Goal: Task Accomplishment & Management: Manage account settings

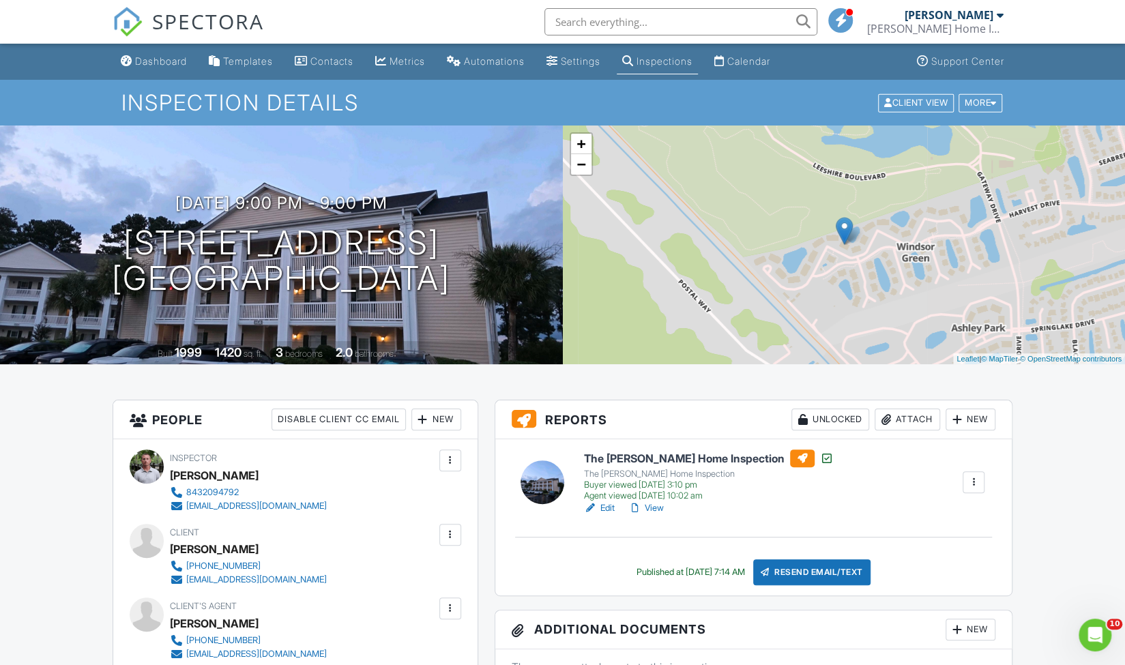
click at [649, 508] on link "View" at bounding box center [645, 508] width 35 height 14
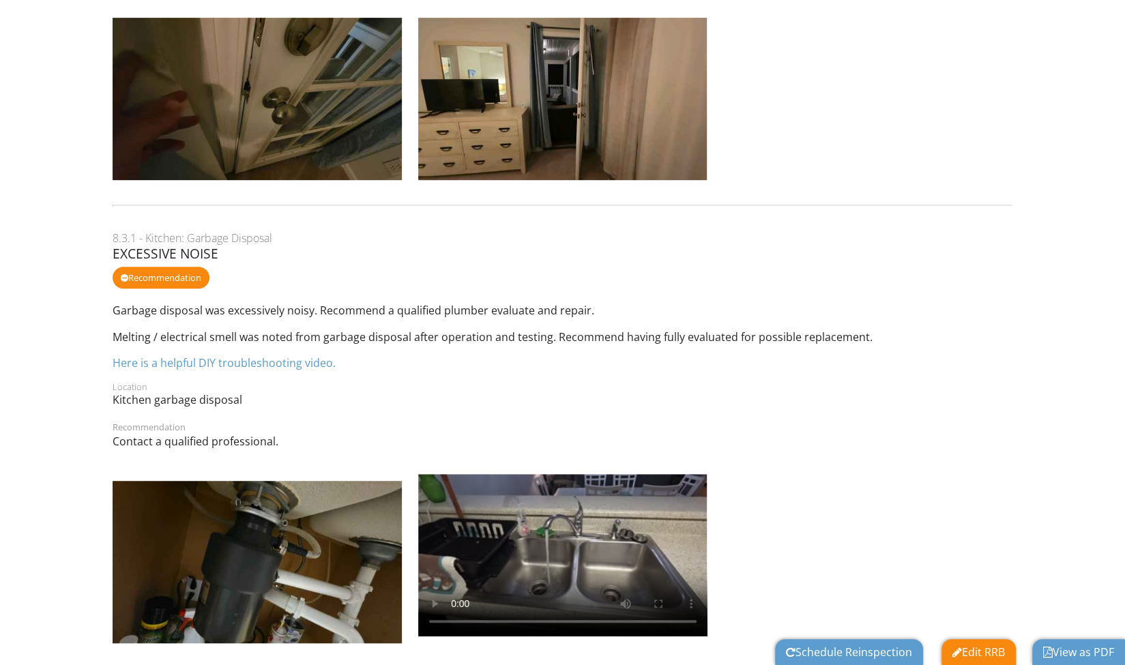
scroll to position [519, 0]
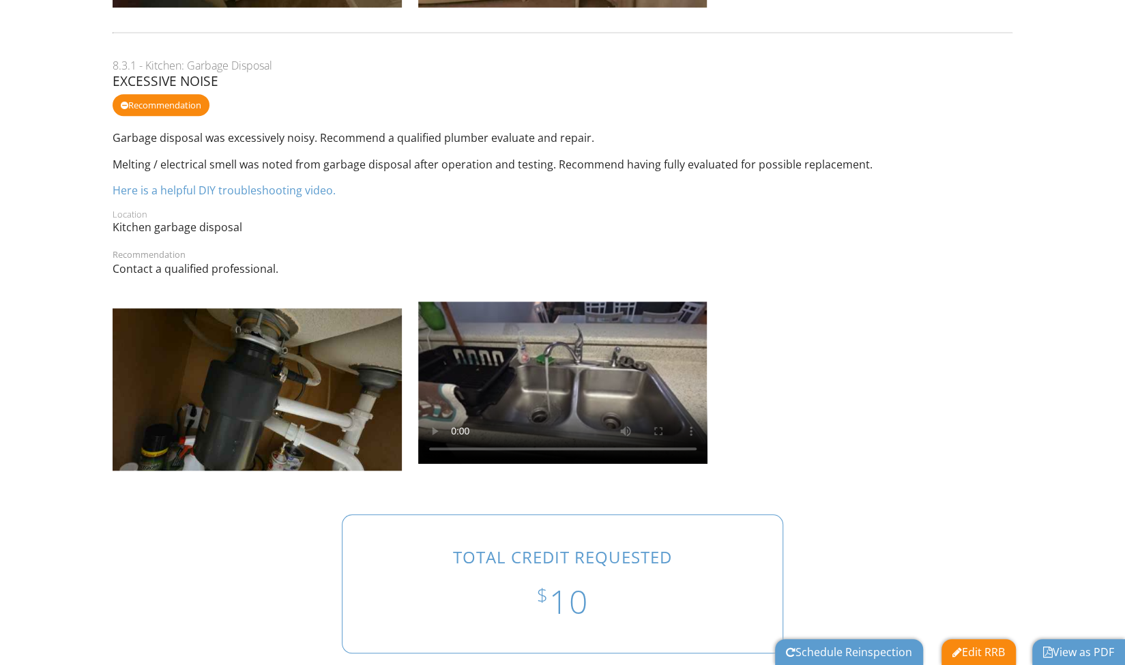
click at [846, 650] on link "Schedule Reinspection" at bounding box center [849, 652] width 126 height 15
click at [968, 653] on link "Edit RRB" at bounding box center [978, 652] width 53 height 15
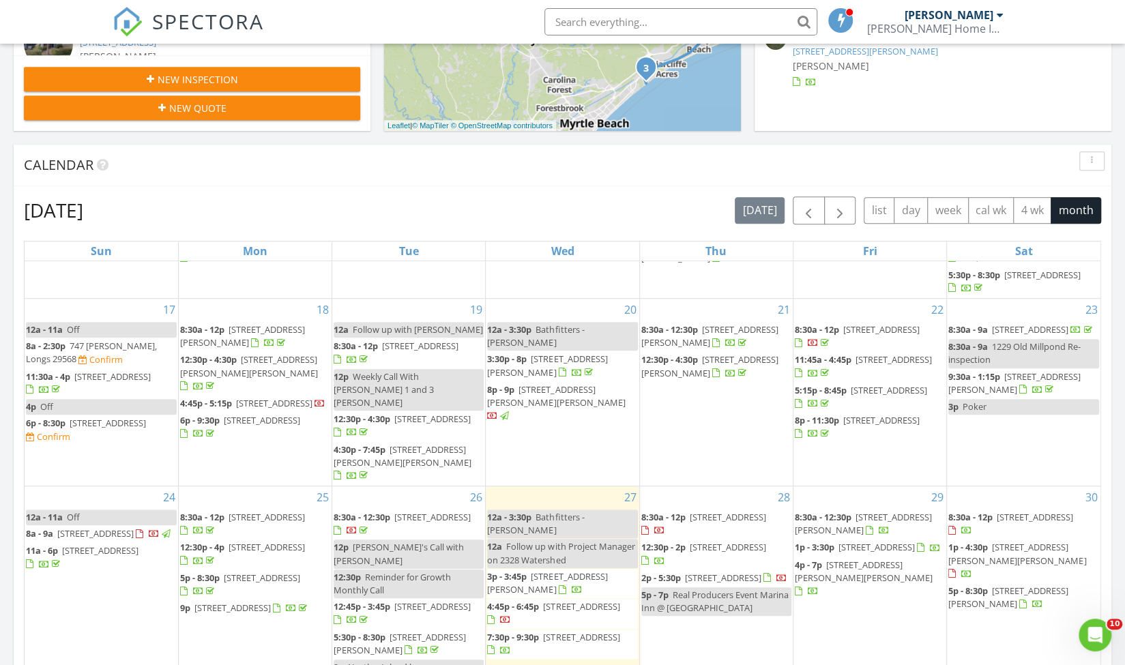
scroll to position [483, 0]
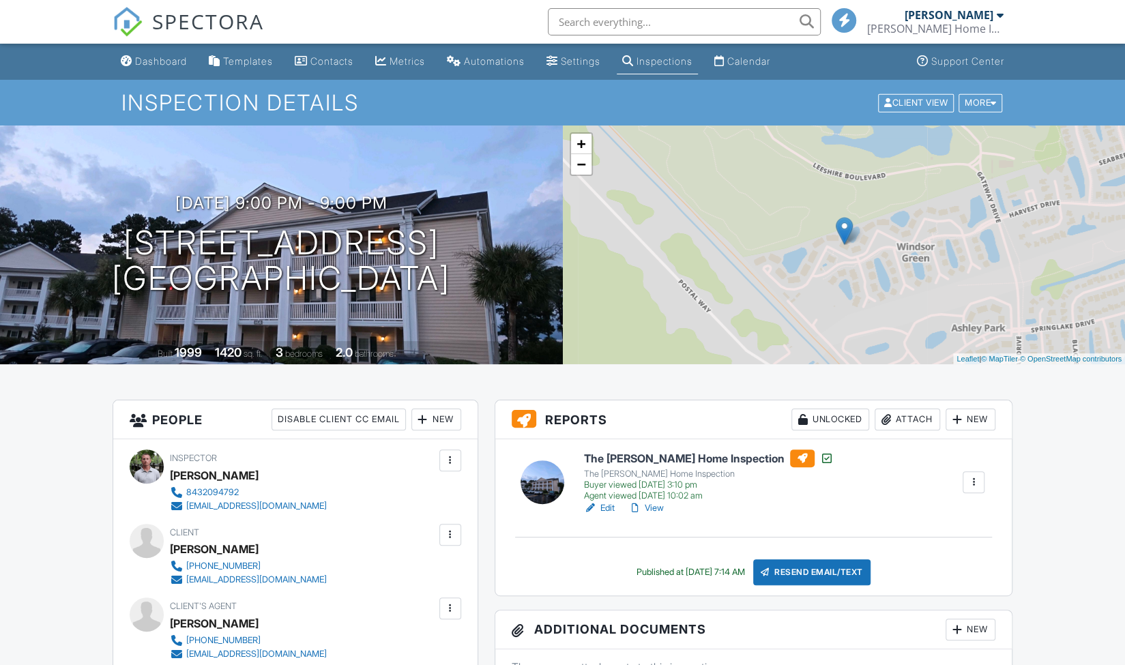
click at [658, 505] on link "View" at bounding box center [645, 508] width 35 height 14
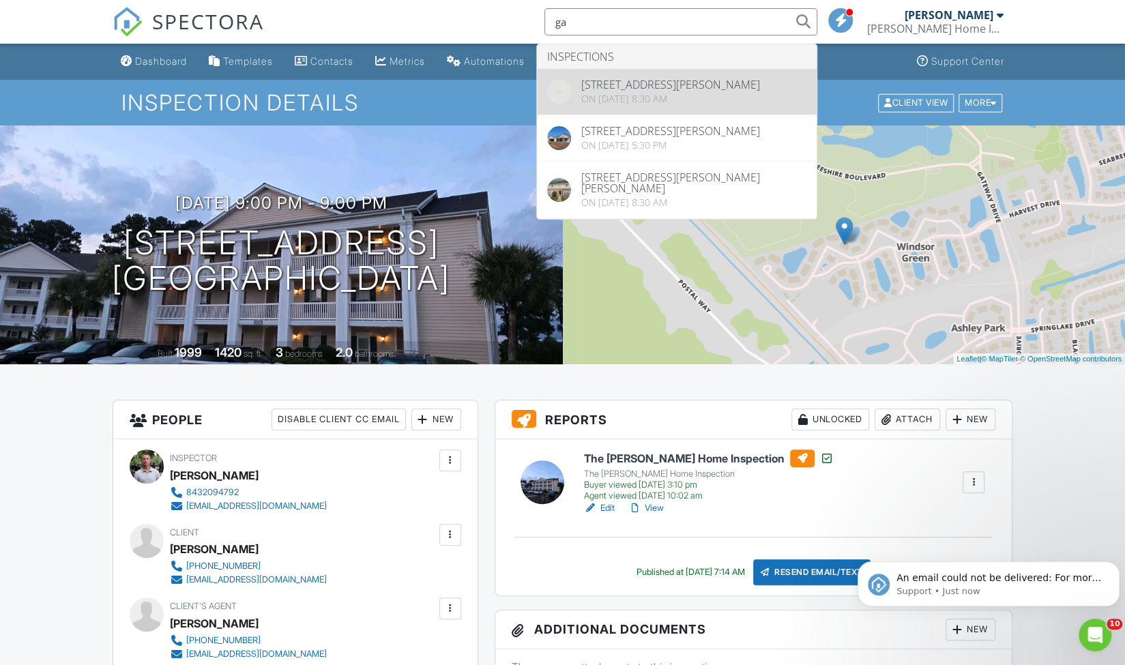
type input "g"
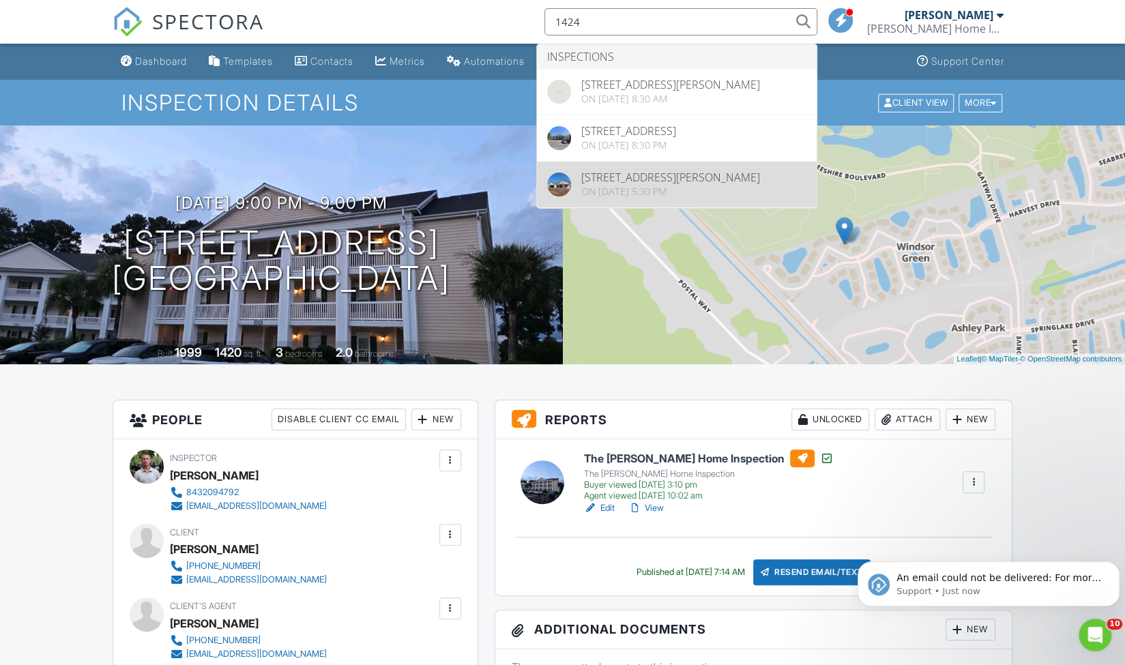
type input "1424"
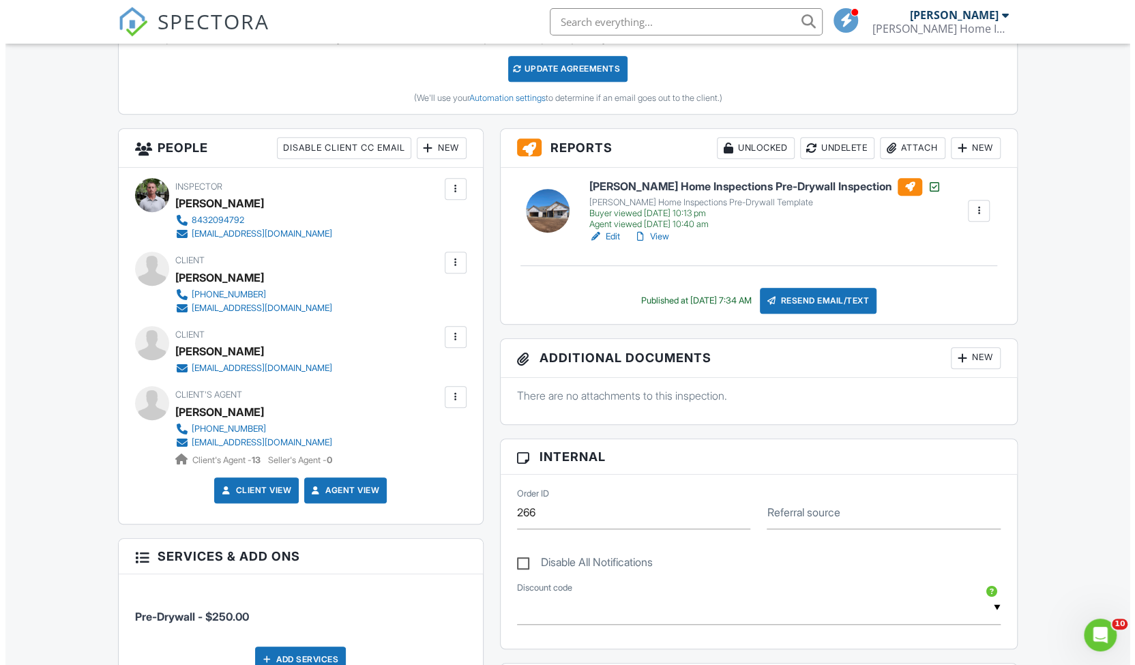
scroll to position [413, 0]
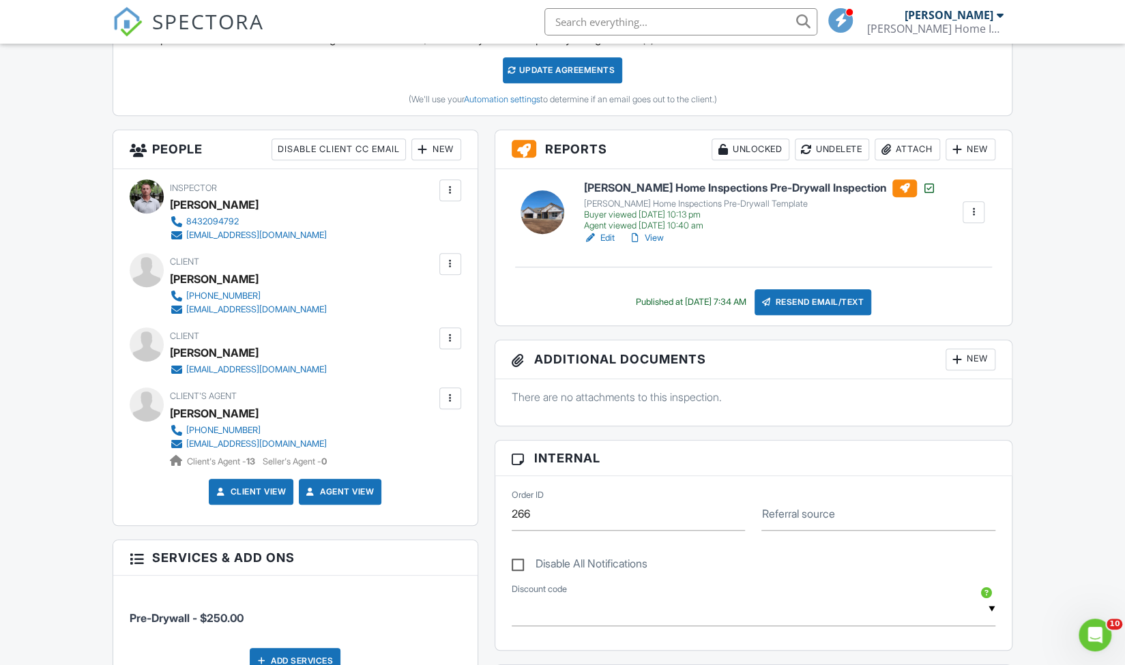
click at [974, 208] on div at bounding box center [974, 212] width 14 height 14
click at [816, 295] on div "Resend Email/Text" at bounding box center [813, 302] width 117 height 26
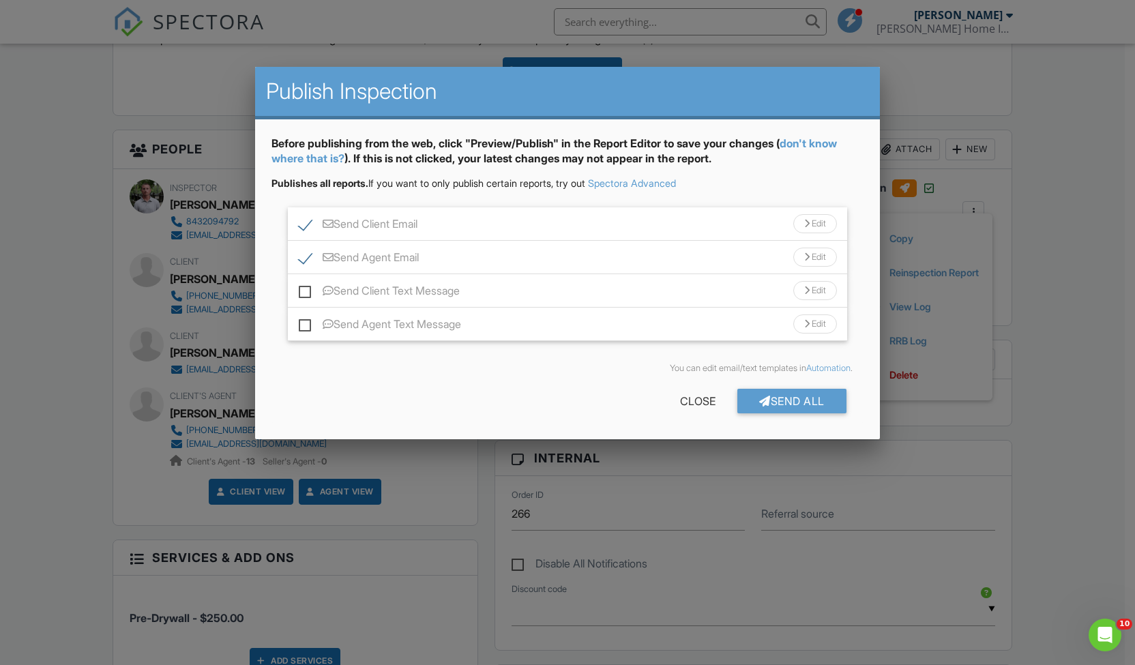
click at [304, 256] on label "Send Agent Email" at bounding box center [359, 259] width 120 height 17
checkbox input "false"
click at [773, 402] on div "Send All" at bounding box center [791, 401] width 109 height 25
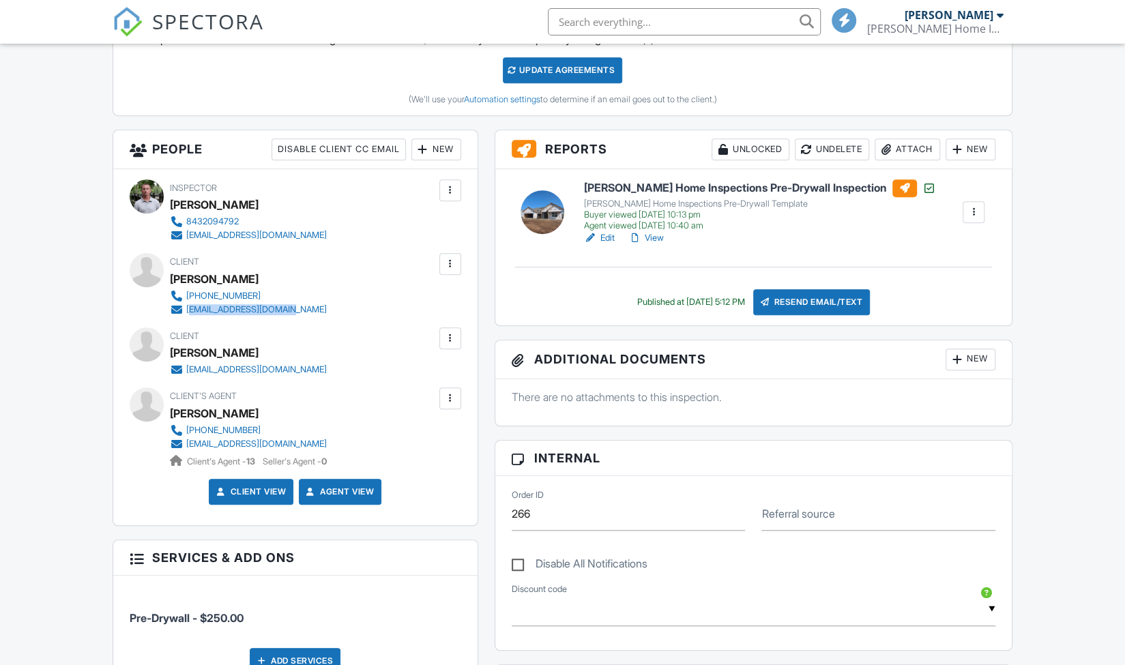
click at [184, 306] on div "Client Gary Stephens 217-433-5570 stephensgf@comcast.net" at bounding box center [281, 284] width 222 height 63
drag, startPoint x: 293, startPoint y: 368, endPoint x: 187, endPoint y: 370, distance: 106.4
click at [187, 370] on div "terriberd1974@gmail.com" at bounding box center [254, 370] width 168 height 14
copy div "terriberd1974@gmail.com"
click at [656, 233] on link "View" at bounding box center [645, 238] width 35 height 14
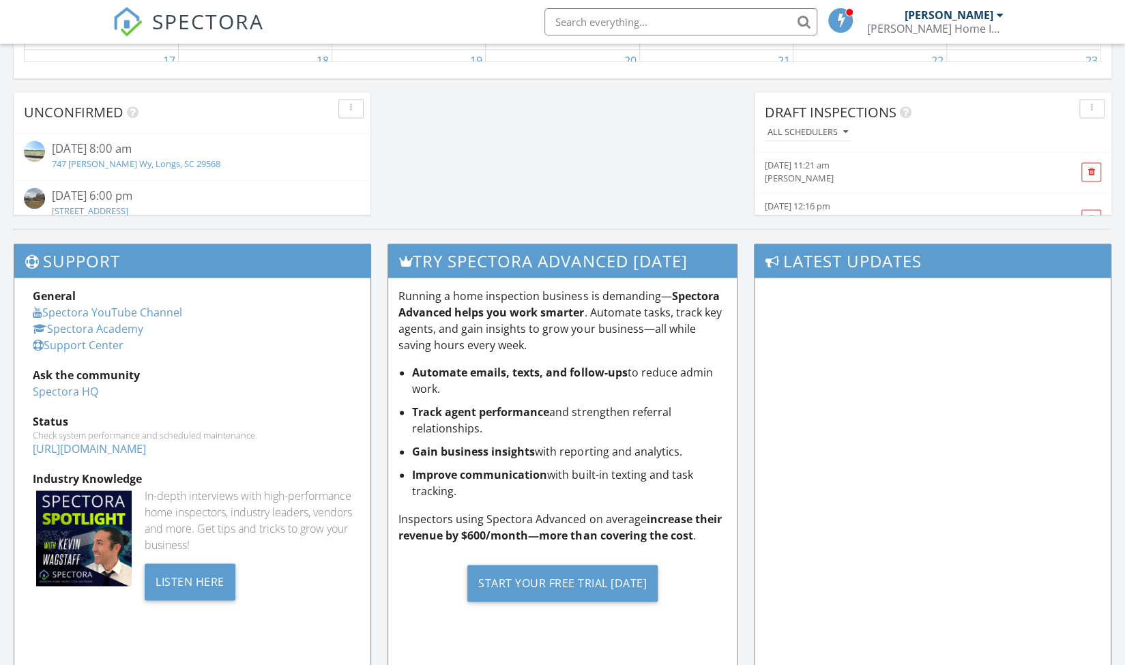
scroll to position [1253, 0]
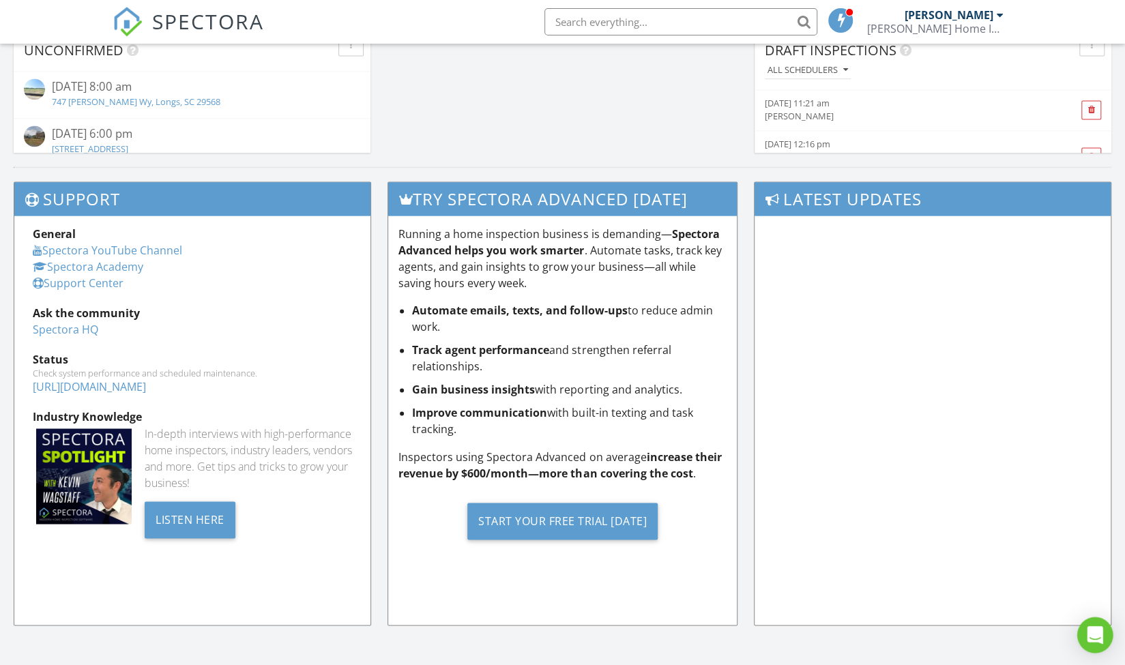
click at [1105, 635] on div "Open Intercom Messenger" at bounding box center [1095, 635] width 36 height 36
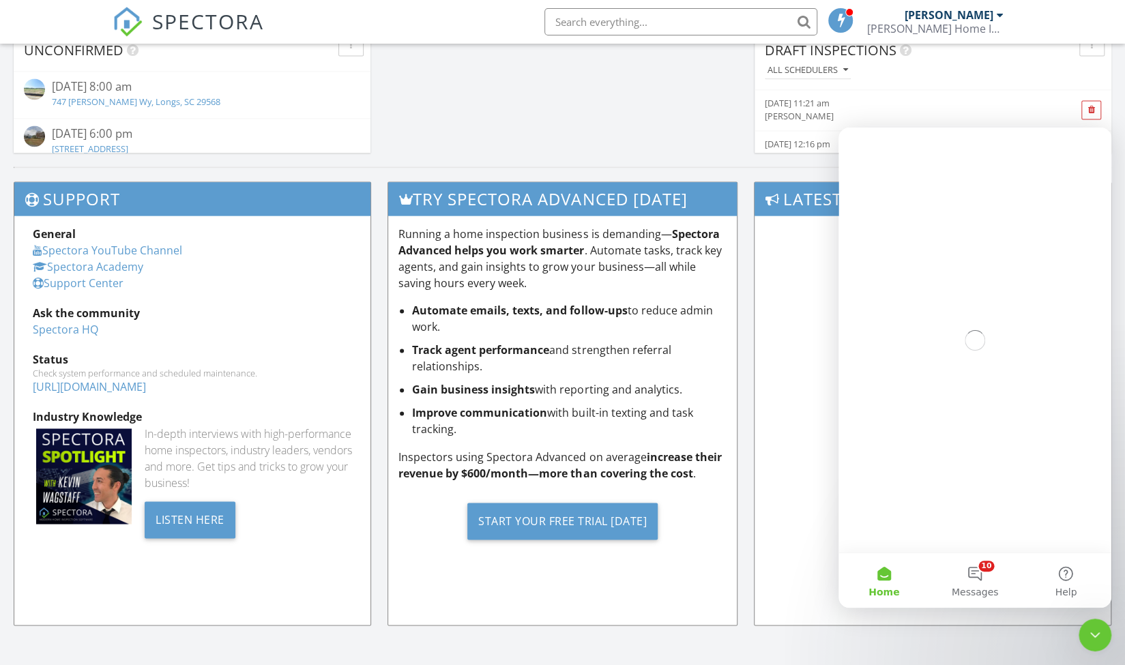
scroll to position [0, 0]
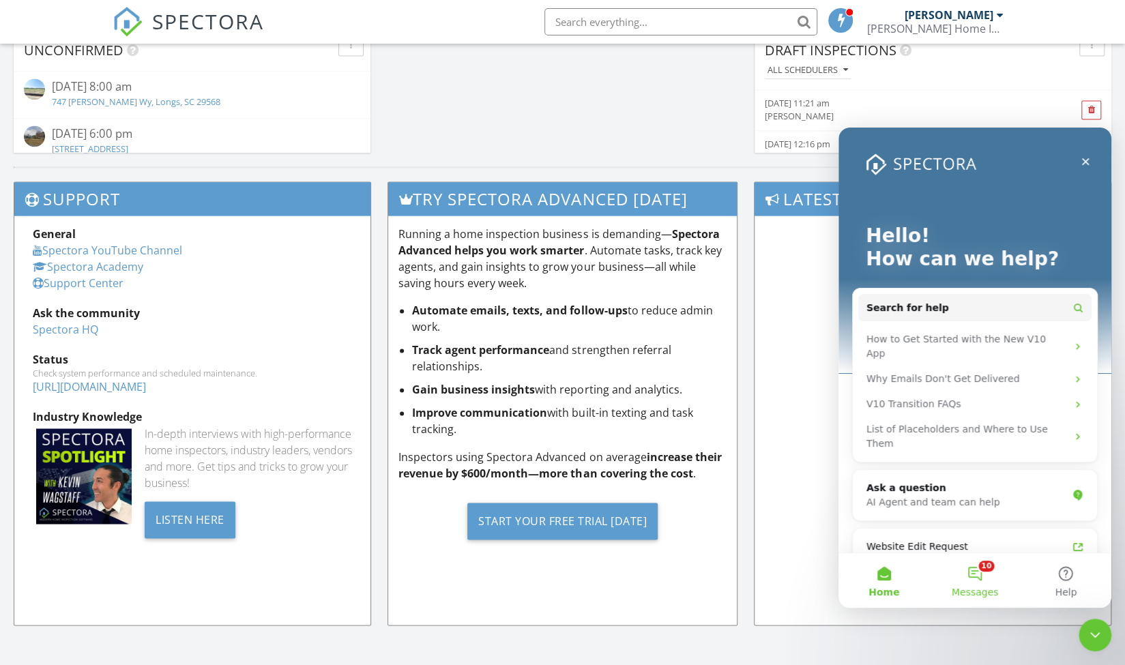
click at [987, 587] on span "Messages" at bounding box center [975, 592] width 47 height 10
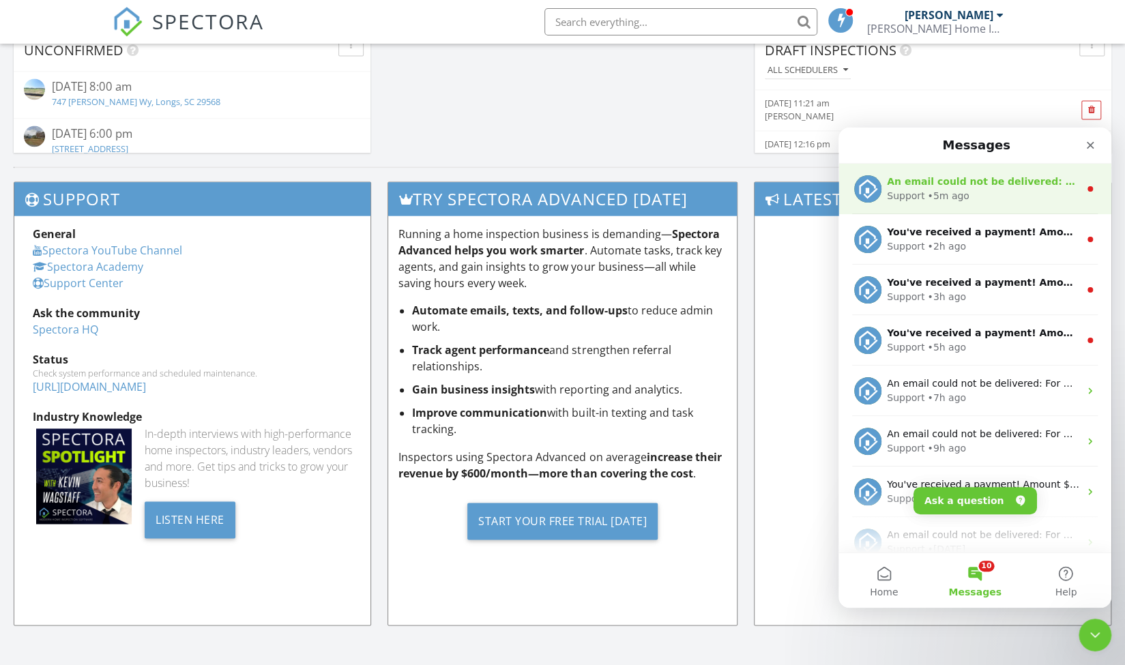
click at [935, 190] on div "• 5m ago" at bounding box center [948, 196] width 42 height 14
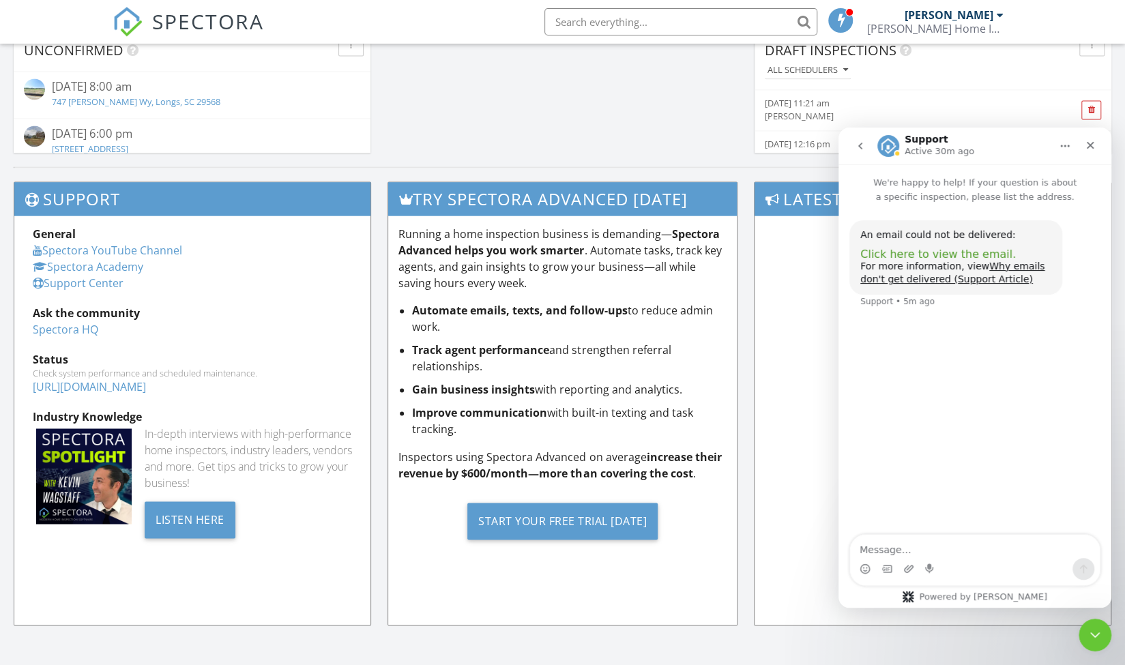
click at [920, 256] on span "Click here to view the email." at bounding box center [938, 254] width 156 height 13
click at [922, 252] on span "Click here to view the email." at bounding box center [938, 254] width 156 height 13
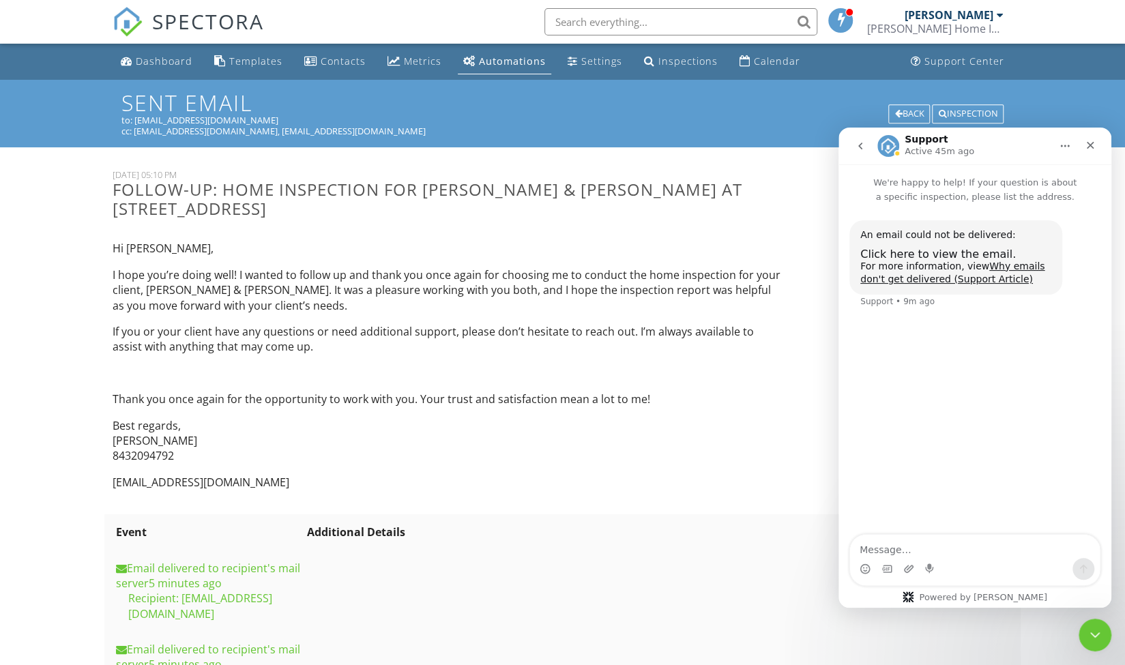
click at [640, 27] on input "text" at bounding box center [680, 21] width 273 height 27
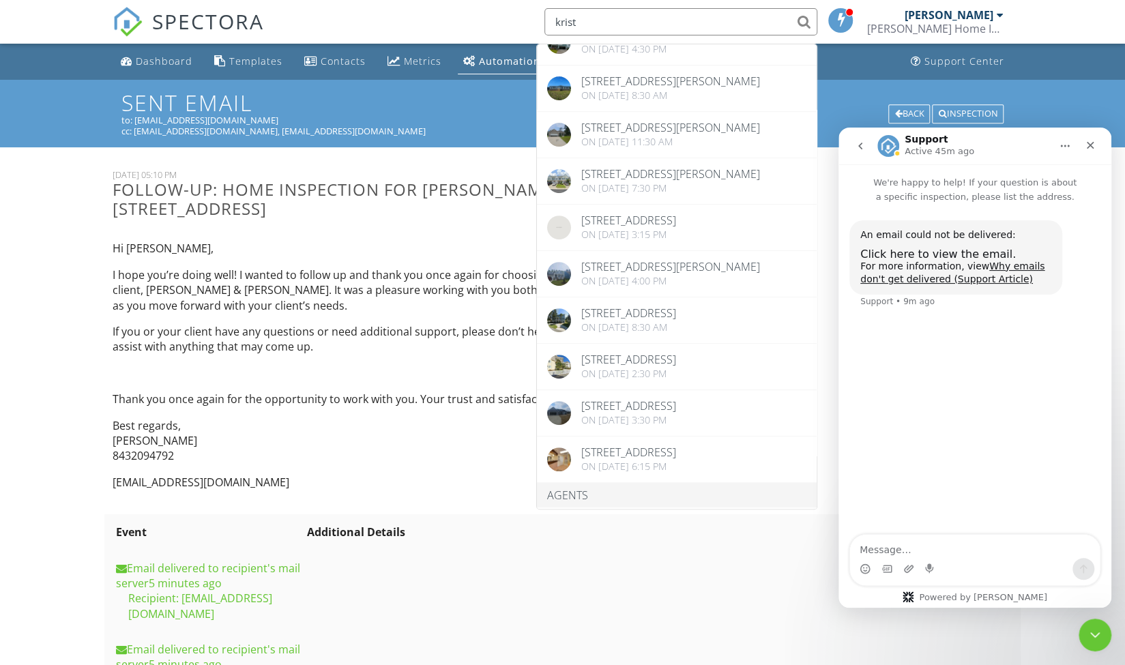
scroll to position [645, 0]
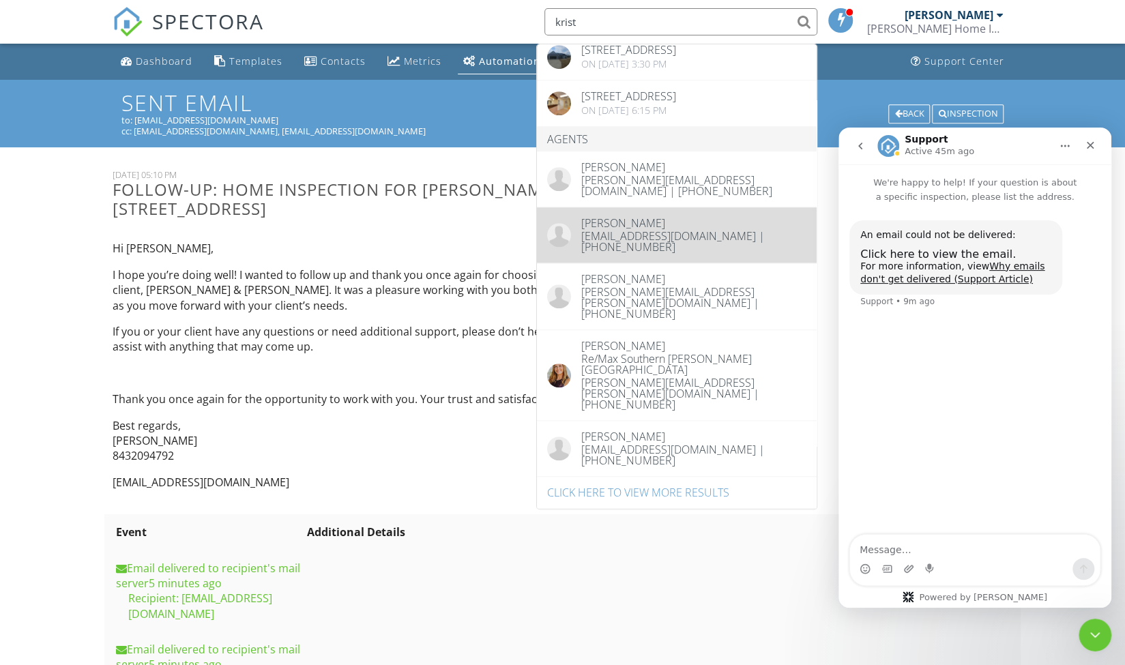
type input "krist"
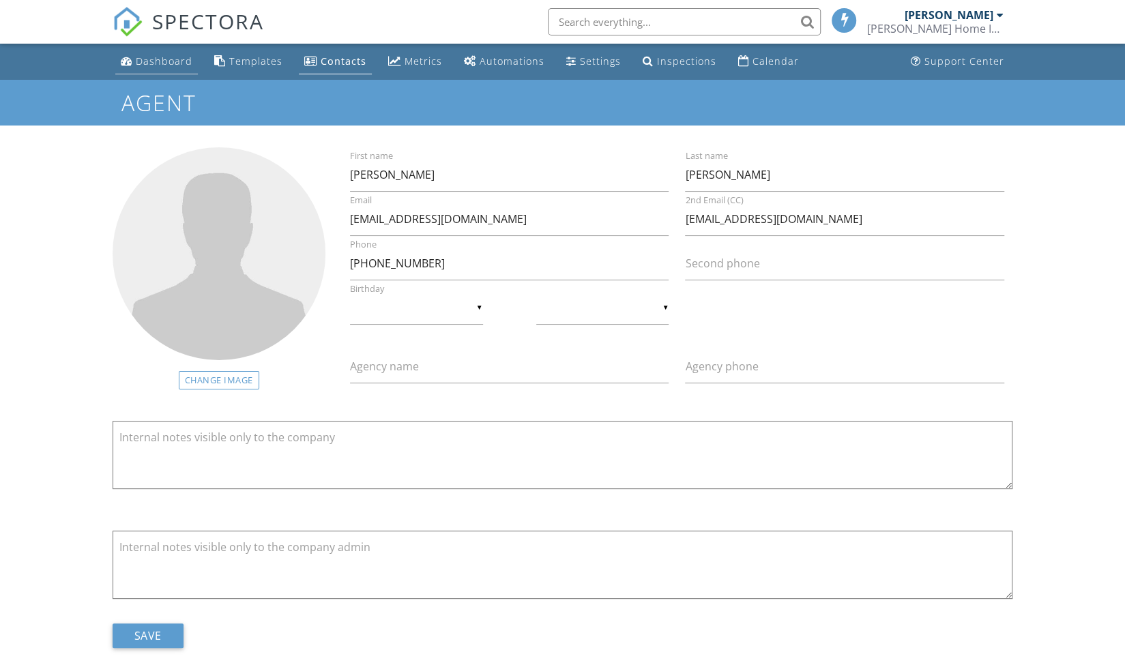
click at [136, 62] on div "Dashboard" at bounding box center [164, 61] width 57 height 13
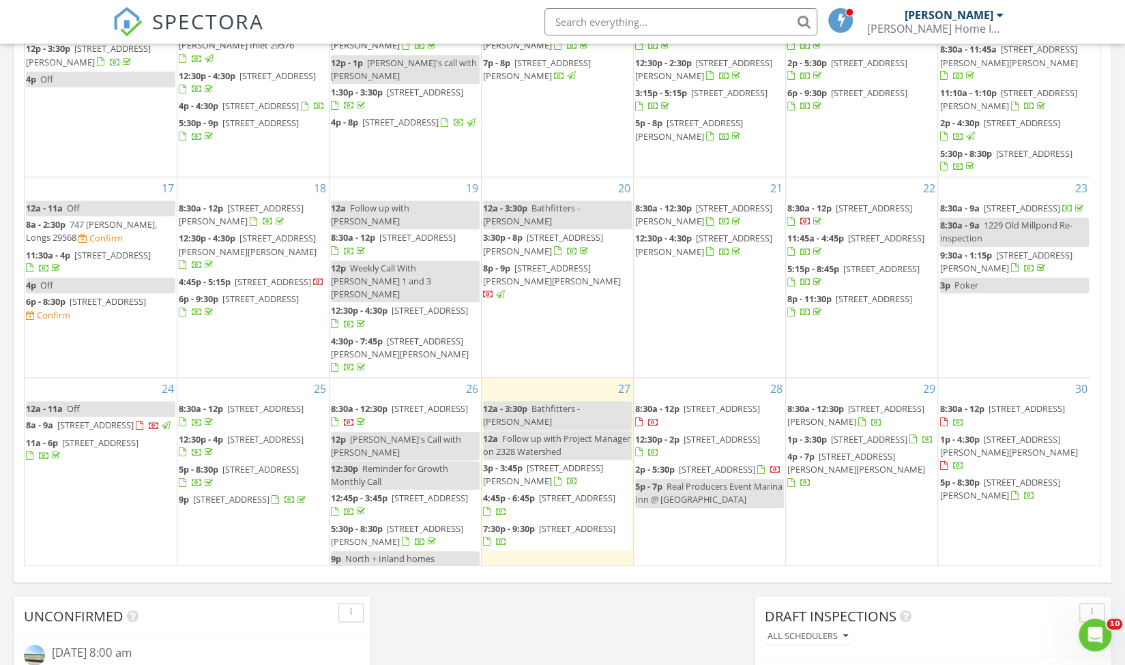
scroll to position [379, 0]
